Goal: Information Seeking & Learning: Learn about a topic

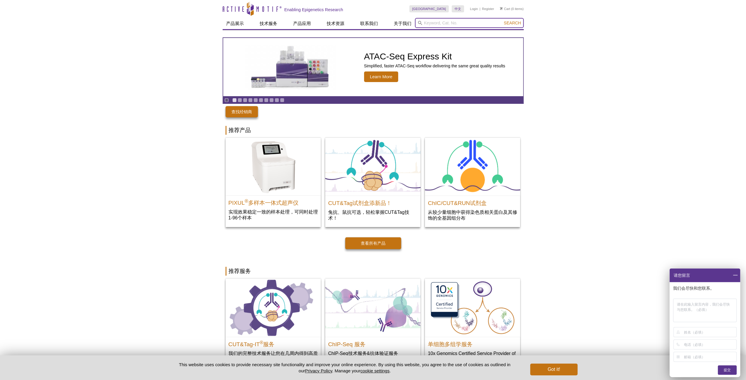
click at [492, 24] on input "search" at bounding box center [469, 23] width 109 height 10
paste input "31372"
type input "31372"
click at [519, 23] on span "Search" at bounding box center [512, 23] width 17 height 5
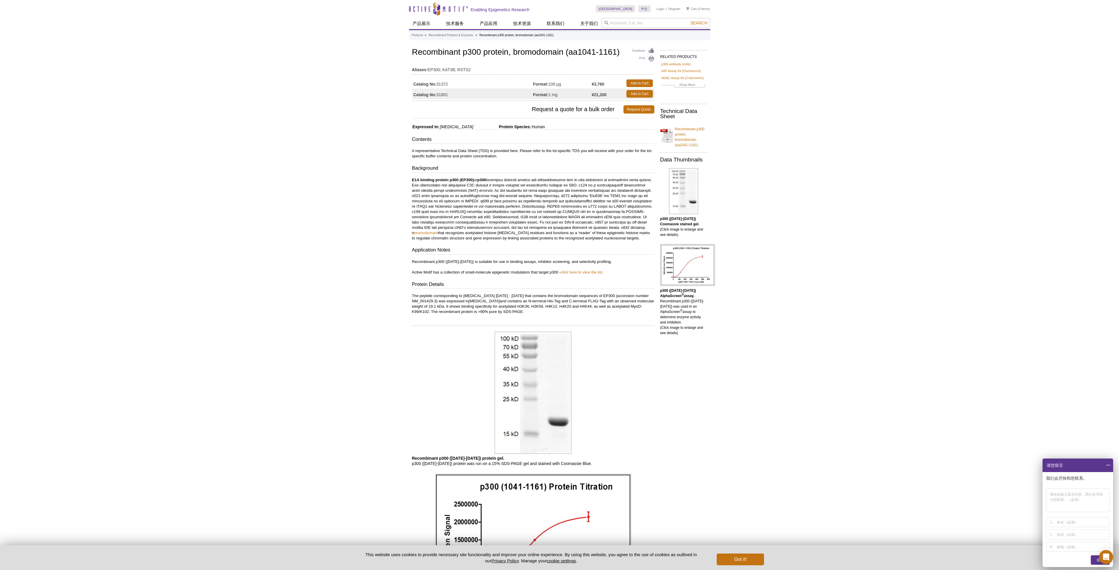
drag, startPoint x: 4, startPoint y: 297, endPoint x: 15, endPoint y: 299, distance: 11.3
click at [4, 297] on div "Active Motif Logo Enabling Epigenetics Research 0 Search Skip to content Active…" at bounding box center [559, 389] width 1119 height 779
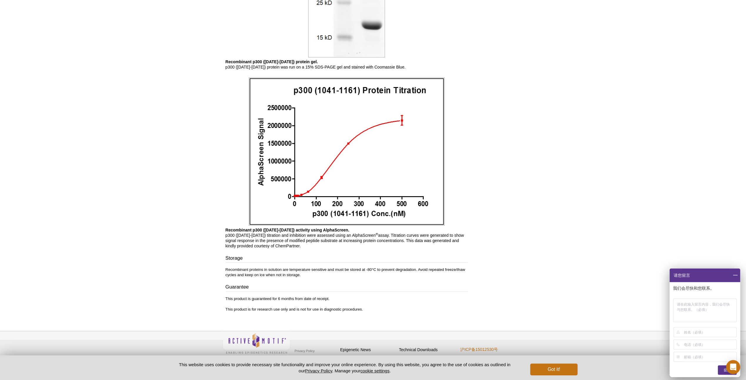
scroll to position [398, 0]
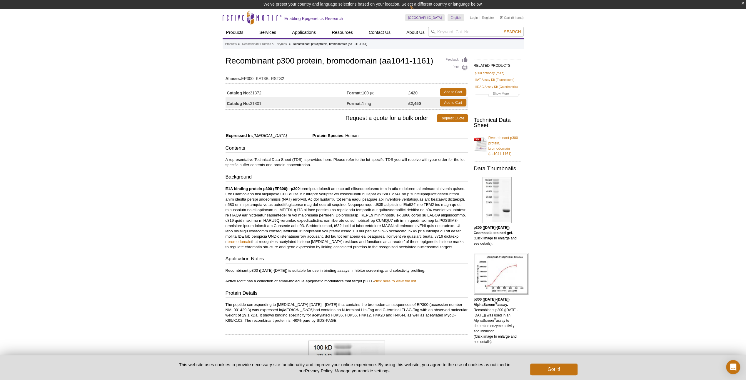
click at [259, 94] on td "Catalog No: 31372" at bounding box center [286, 92] width 121 height 11
click at [259, 91] on td "Catalog No: 31372" at bounding box center [286, 92] width 121 height 11
click at [369, 91] on td "Format: 100 µg" at bounding box center [378, 92] width 62 height 11
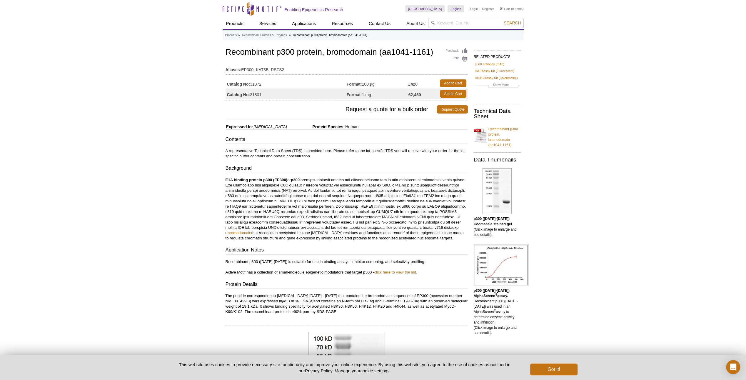
click at [261, 85] on td "Catalog No: 31372" at bounding box center [286, 83] width 121 height 11
click at [562, 367] on button "Got it!" at bounding box center [553, 370] width 47 height 12
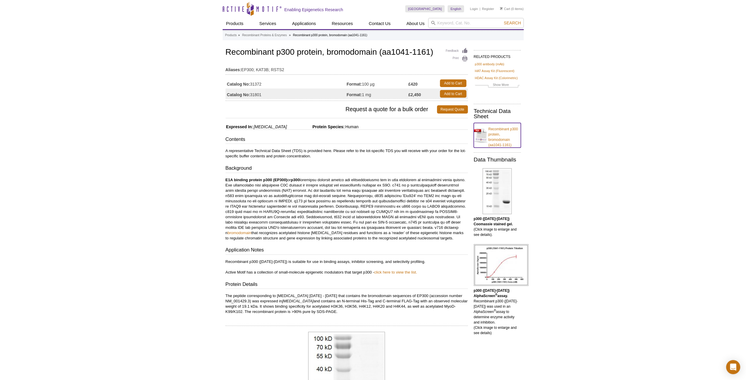
click at [492, 130] on link "Recombinant p300 protein, bromodomain (aa1041-1161)" at bounding box center [497, 135] width 47 height 25
click at [462, 25] on input "search" at bounding box center [476, 23] width 96 height 10
paste input "81158"
click at [502, 20] on button "Search" at bounding box center [512, 22] width 21 height 5
click at [463, 33] on li "81158 – Recombinant p300 protein" at bounding box center [460, 32] width 62 height 8
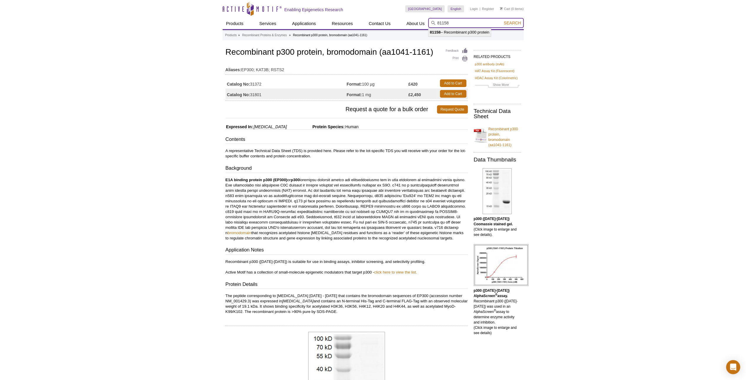
type input "81158 – Recombinant p300 protein"
click at [514, 24] on span "Search" at bounding box center [512, 23] width 17 height 5
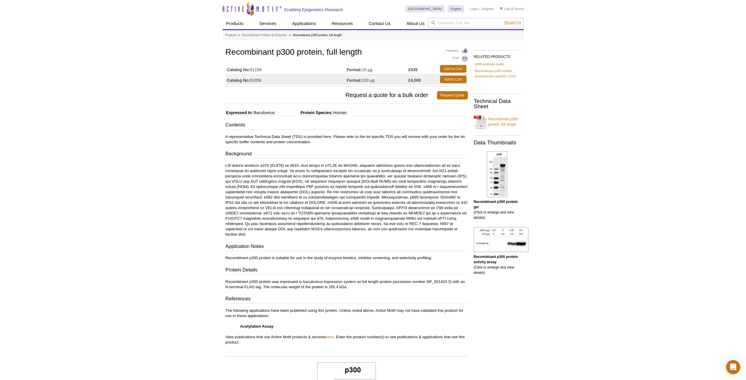
click at [16, 231] on div "Active Motif Logo Enabling Epigenetics Research 0 Search Skip to content Active…" at bounding box center [373, 378] width 746 height 756
